Goal: Information Seeking & Learning: Compare options

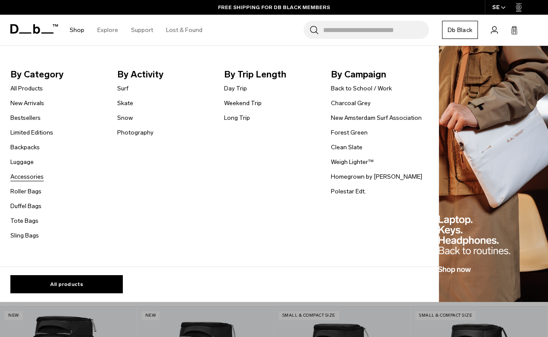
click at [33, 176] on link "Accessories" at bounding box center [26, 176] width 33 height 9
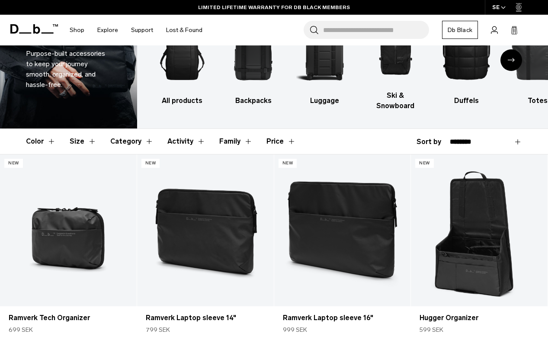
scroll to position [74, 0]
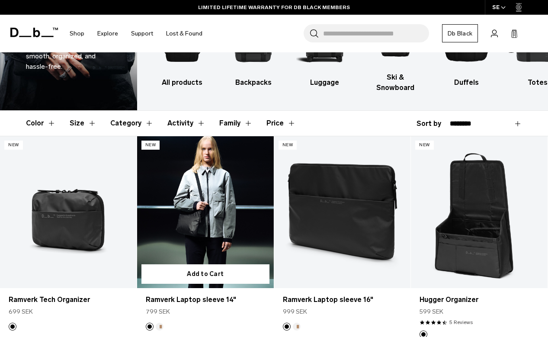
click at [218, 204] on link "Ramverk Laptop sleeve 14" at bounding box center [205, 212] width 137 height 152
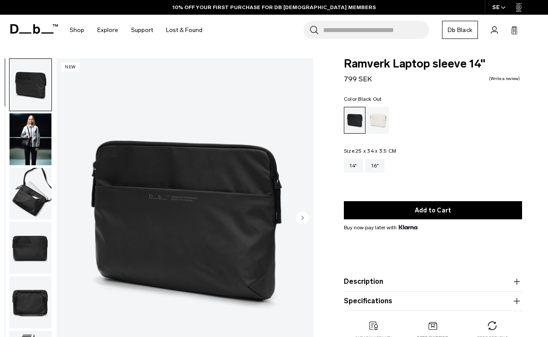
click at [303, 217] on circle "Next slide" at bounding box center [302, 217] width 13 height 13
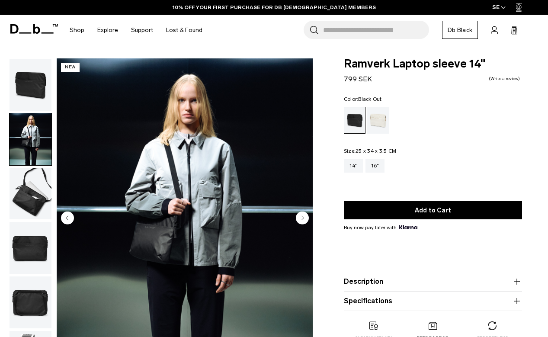
scroll to position [8, 0]
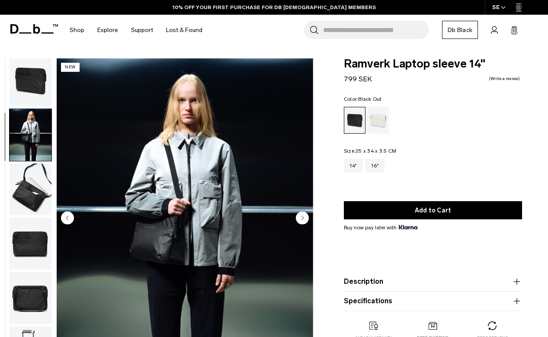
click at [303, 217] on circle "Next slide" at bounding box center [302, 217] width 13 height 13
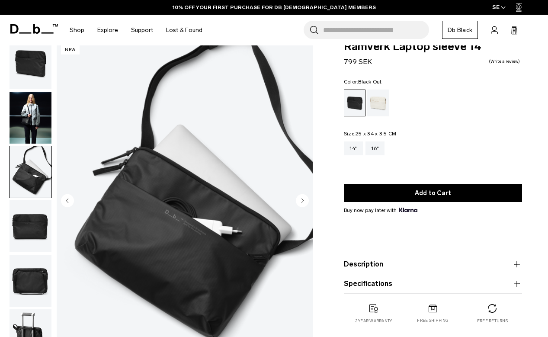
scroll to position [41, 0]
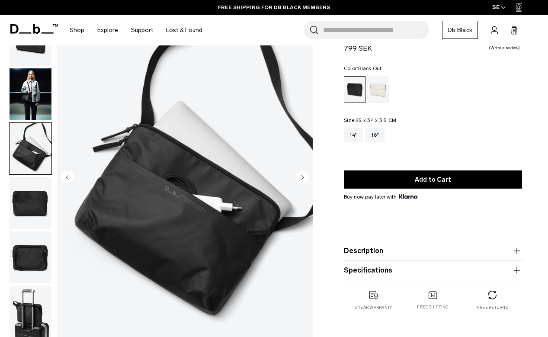
click at [302, 182] on circle "Next slide" at bounding box center [302, 176] width 13 height 13
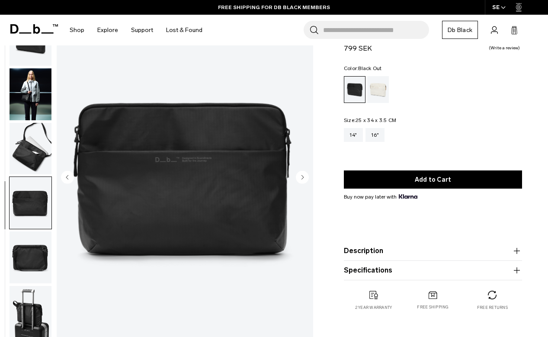
click at [302, 182] on circle "Next slide" at bounding box center [302, 176] width 13 height 13
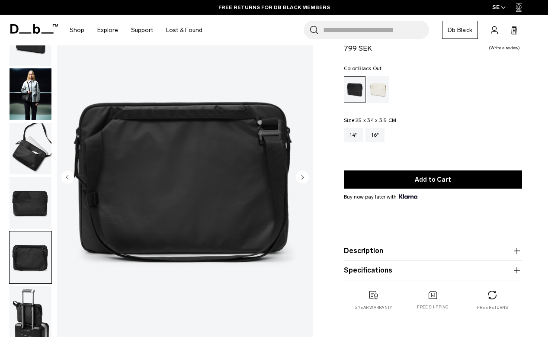
click at [302, 182] on circle "Next slide" at bounding box center [302, 176] width 13 height 13
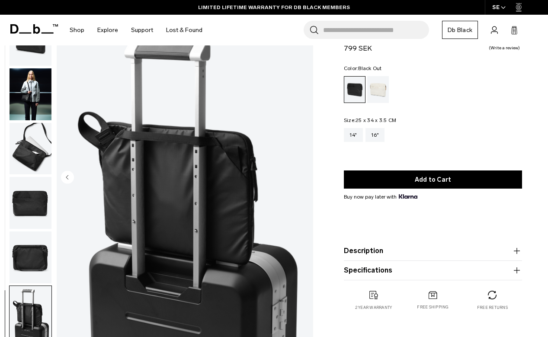
click at [302, 182] on img "6 / 6" at bounding box center [185, 178] width 256 height 320
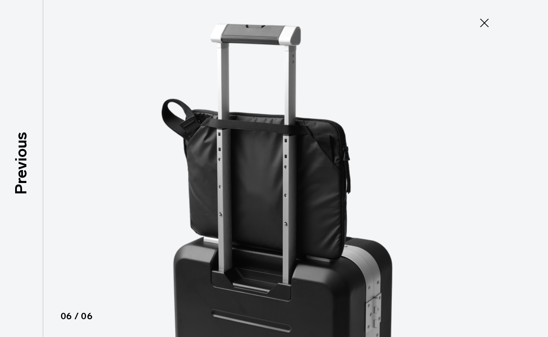
click at [514, 187] on div at bounding box center [274, 168] width 548 height 337
click at [475, 22] on button "Close" at bounding box center [484, 23] width 29 height 18
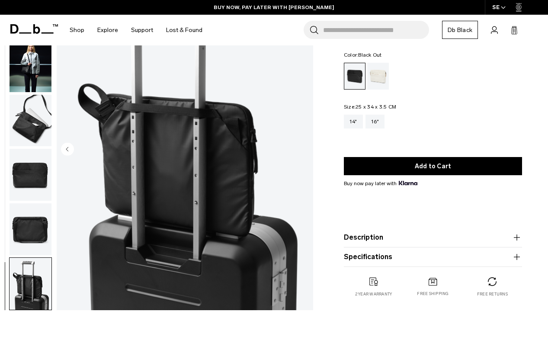
scroll to position [77, 0]
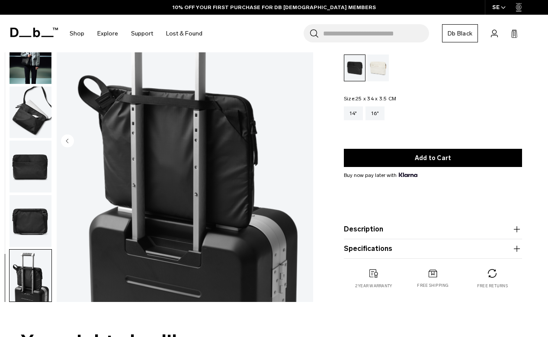
click at [460, 247] on button "Specifications" at bounding box center [433, 248] width 178 height 10
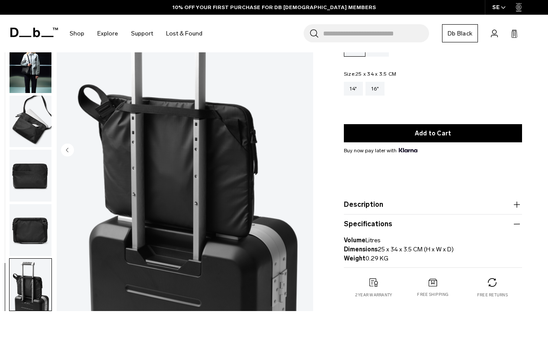
click at [471, 210] on button "Description" at bounding box center [433, 204] width 178 height 10
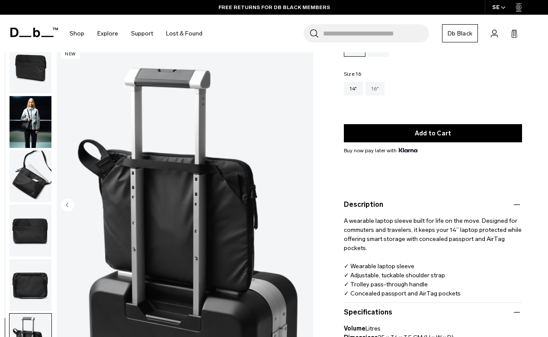
click at [379, 89] on div "16"" at bounding box center [374, 89] width 19 height 14
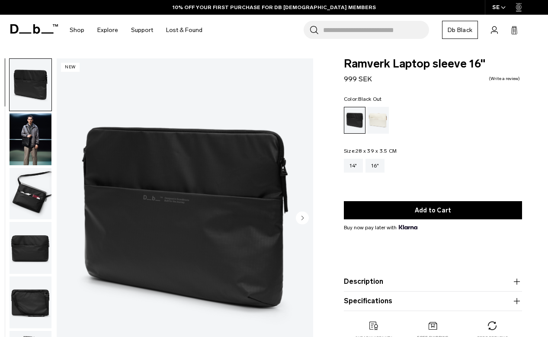
click at [436, 280] on button "Description" at bounding box center [433, 281] width 178 height 10
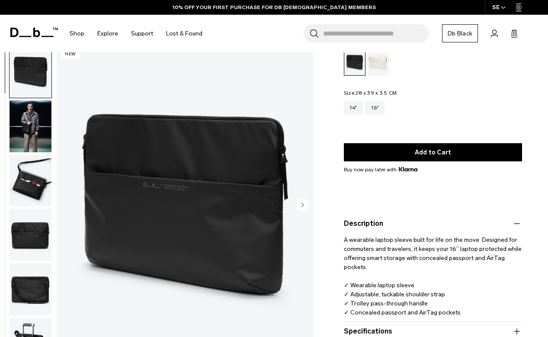
scroll to position [49, 0]
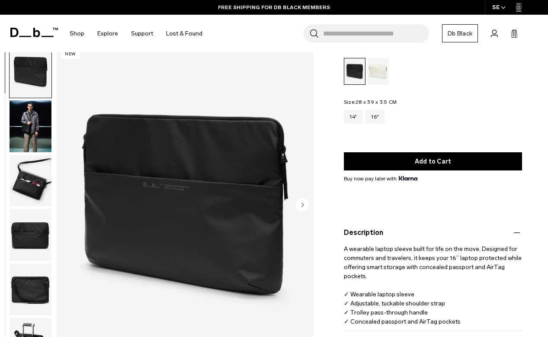
click at [300, 198] on icon "Next slide" at bounding box center [302, 204] width 13 height 13
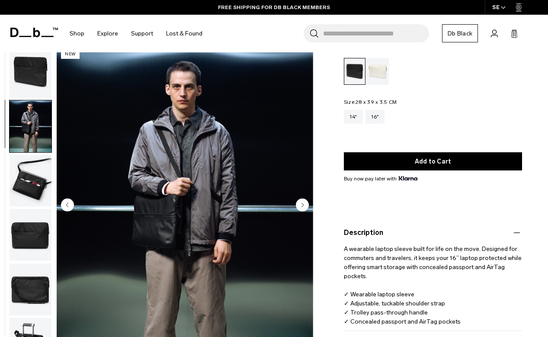
scroll to position [8, 0]
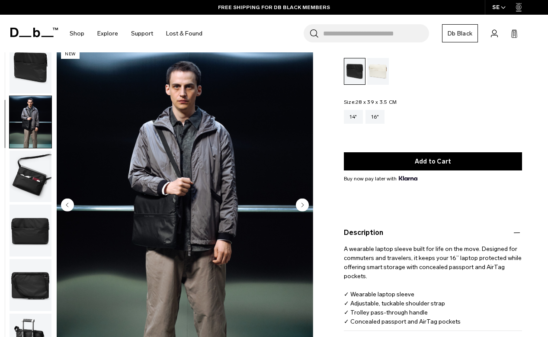
click at [303, 203] on circle "Next slide" at bounding box center [302, 204] width 13 height 13
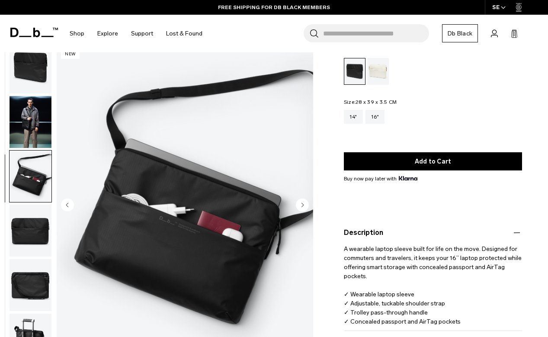
click at [303, 203] on circle "Next slide" at bounding box center [302, 204] width 13 height 13
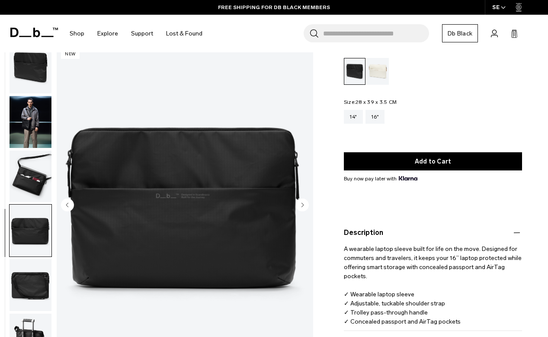
click at [303, 203] on circle "Next slide" at bounding box center [302, 204] width 13 height 13
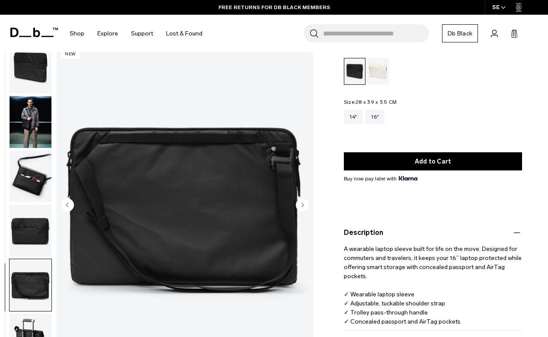
click at [303, 203] on circle "Next slide" at bounding box center [302, 204] width 13 height 13
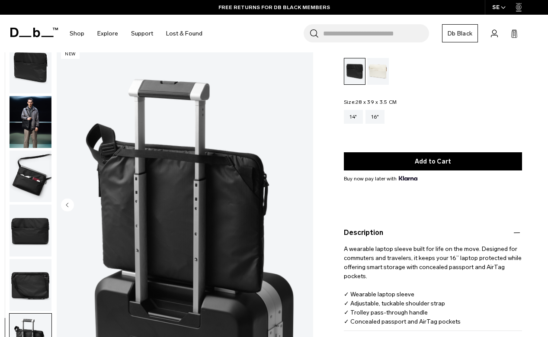
click at [303, 203] on img "6 / 6" at bounding box center [185, 205] width 256 height 320
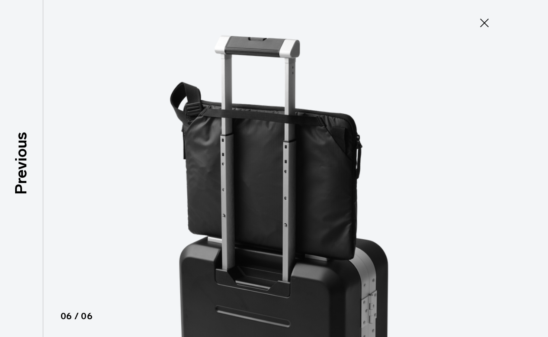
click at [478, 23] on icon at bounding box center [484, 23] width 14 height 14
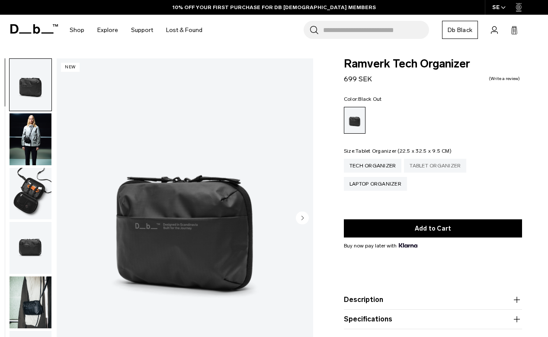
click at [446, 167] on div "Tablet Organizer" at bounding box center [435, 166] width 62 height 14
